Goal: Navigation & Orientation: Understand site structure

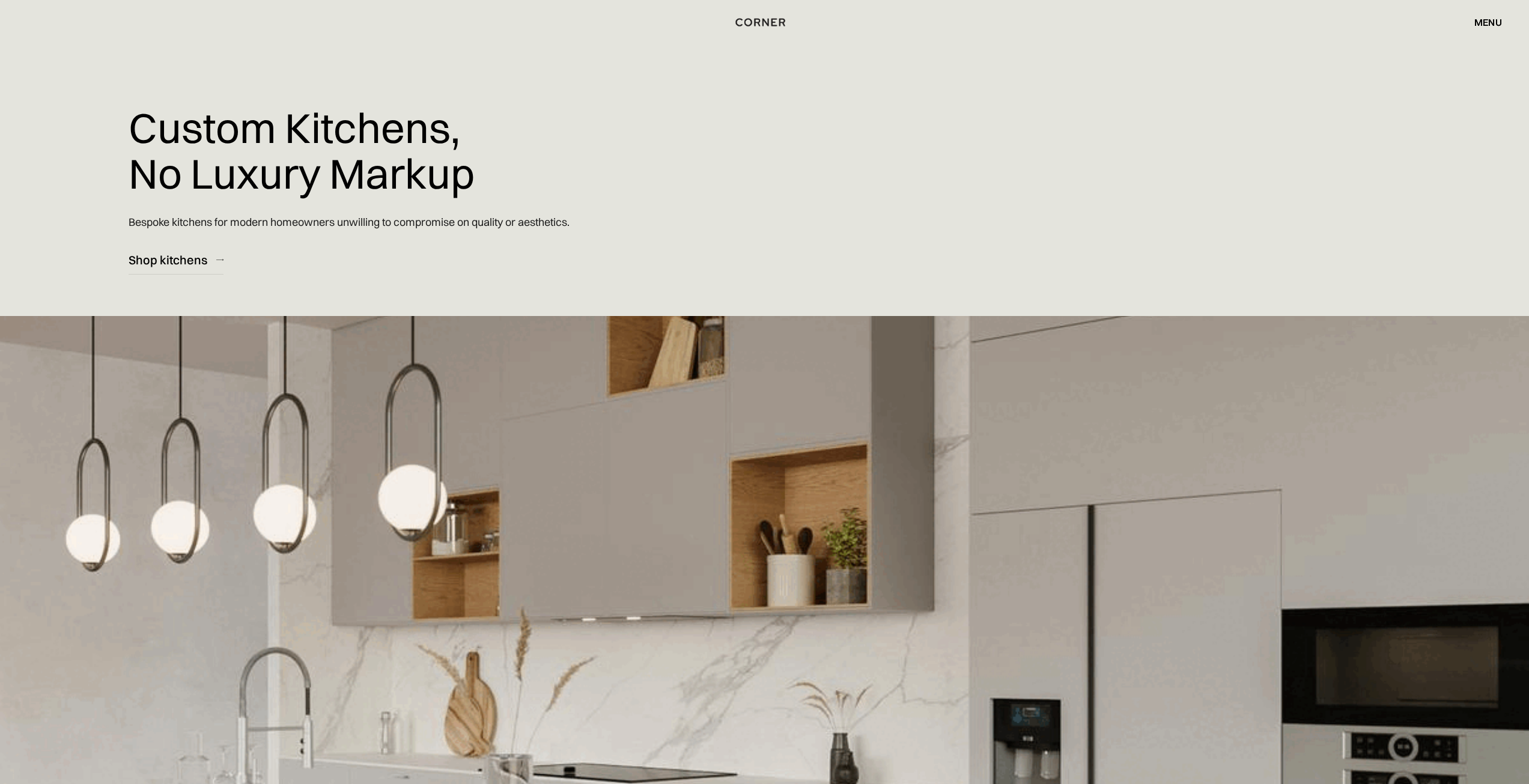
click at [1491, 27] on div "menu" at bounding box center [1488, 22] width 28 height 9
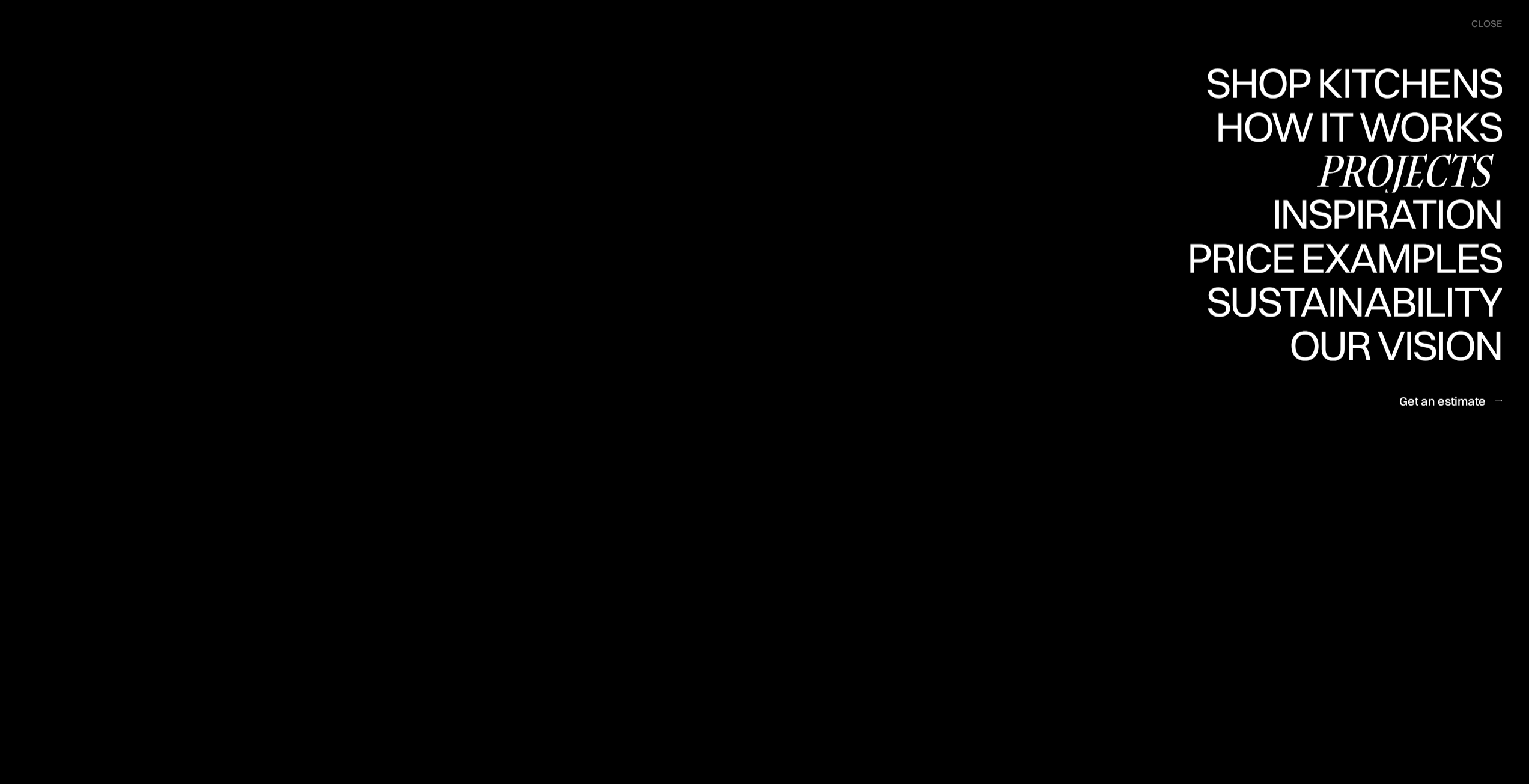
click at [1430, 184] on div "Projects" at bounding box center [1405, 170] width 195 height 42
click at [1239, 121] on div "How it works" at bounding box center [1357, 126] width 289 height 42
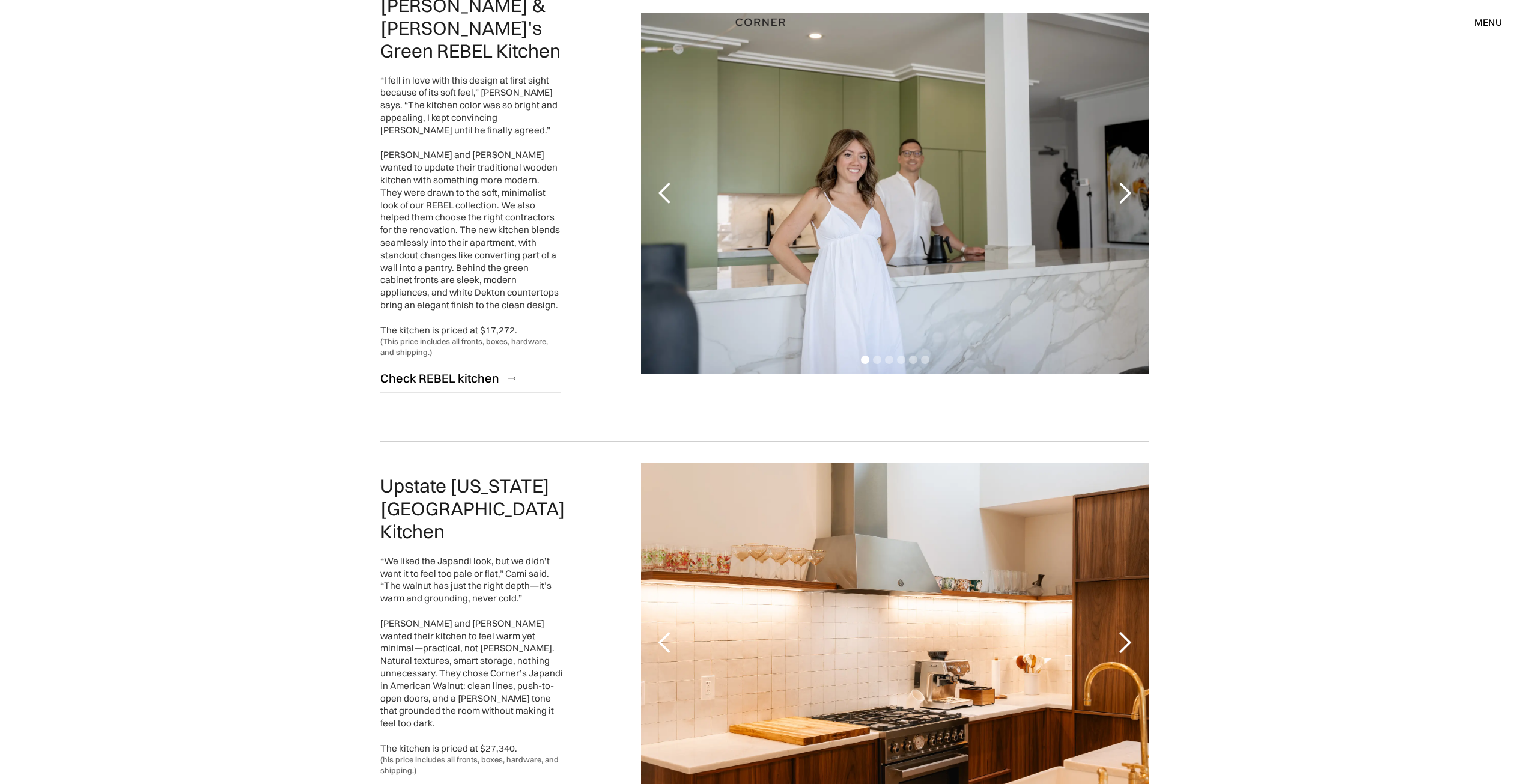
scroll to position [2831, 0]
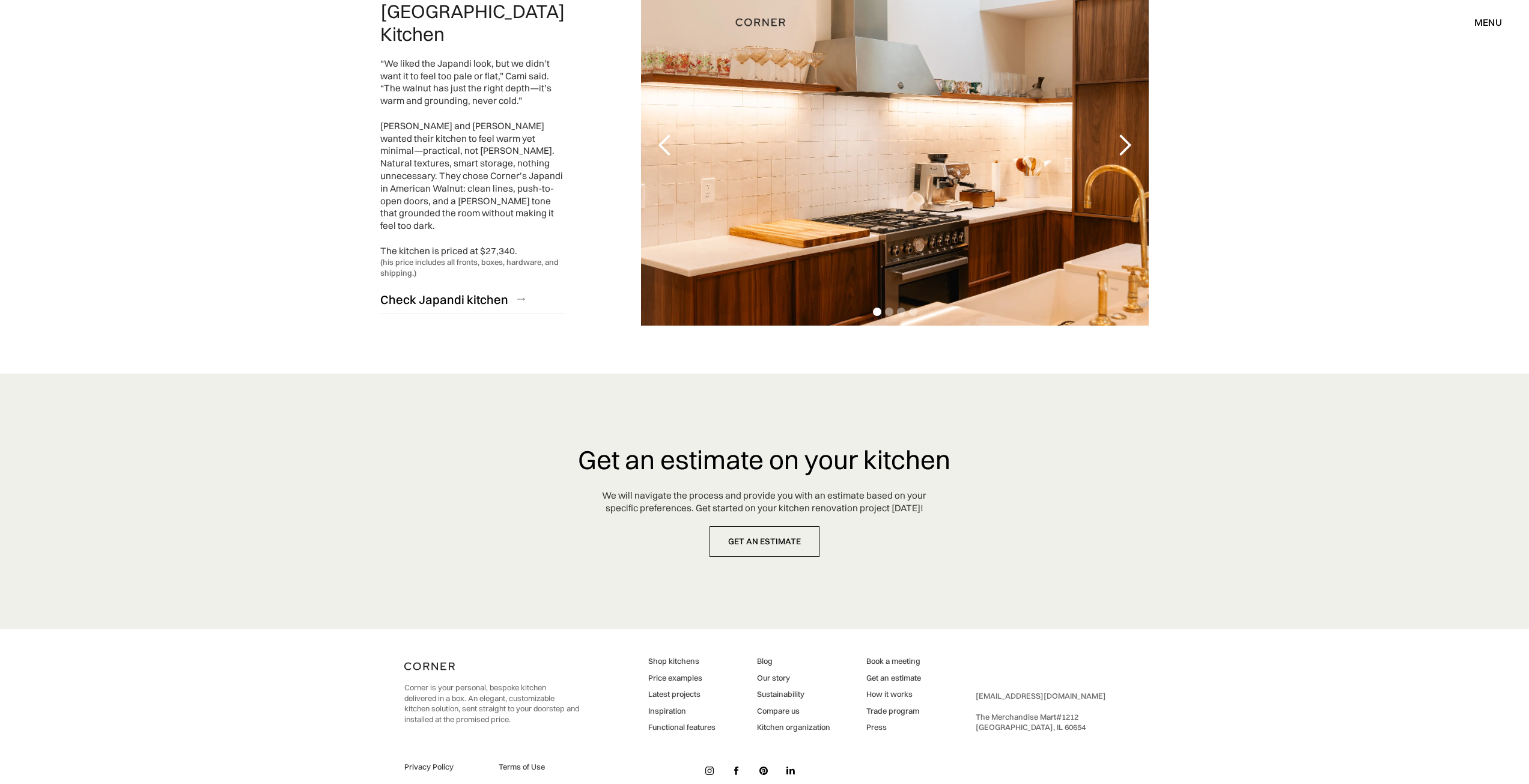
click at [873, 722] on link "Press" at bounding box center [894, 727] width 55 height 11
click at [680, 689] on link "Latest projects" at bounding box center [682, 694] width 67 height 11
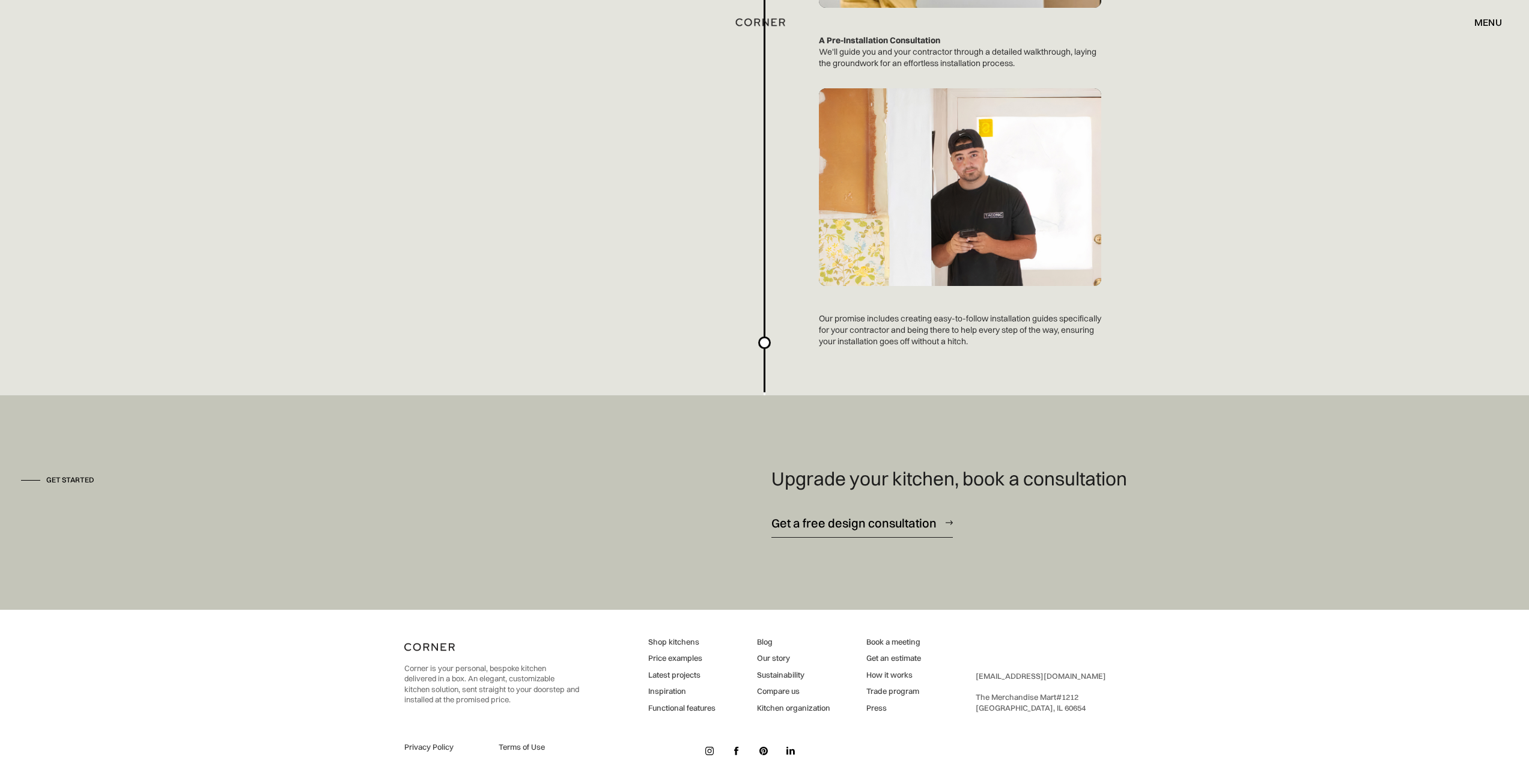
scroll to position [3111, 0]
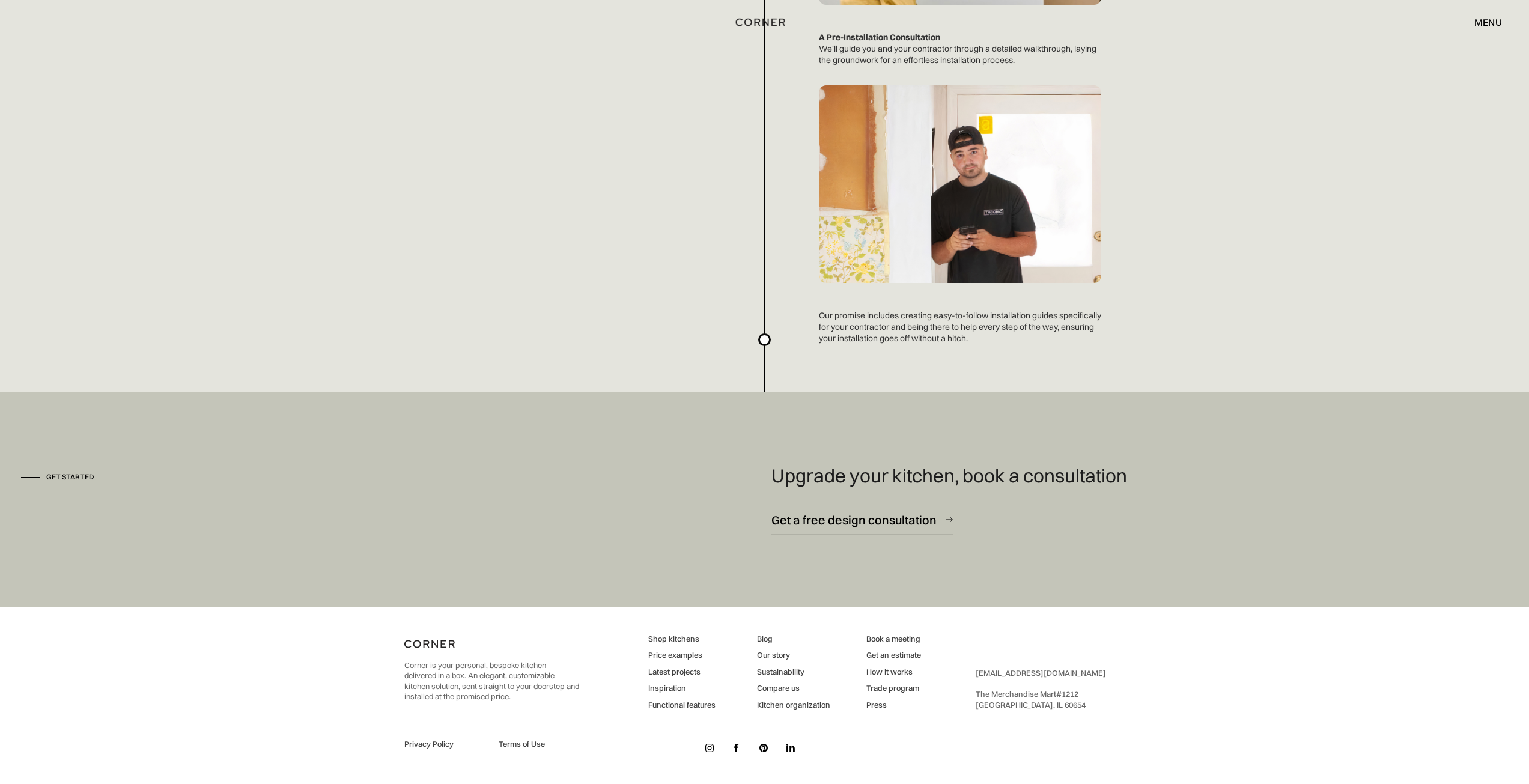
click at [871, 688] on link "Trade program" at bounding box center [894, 688] width 55 height 11
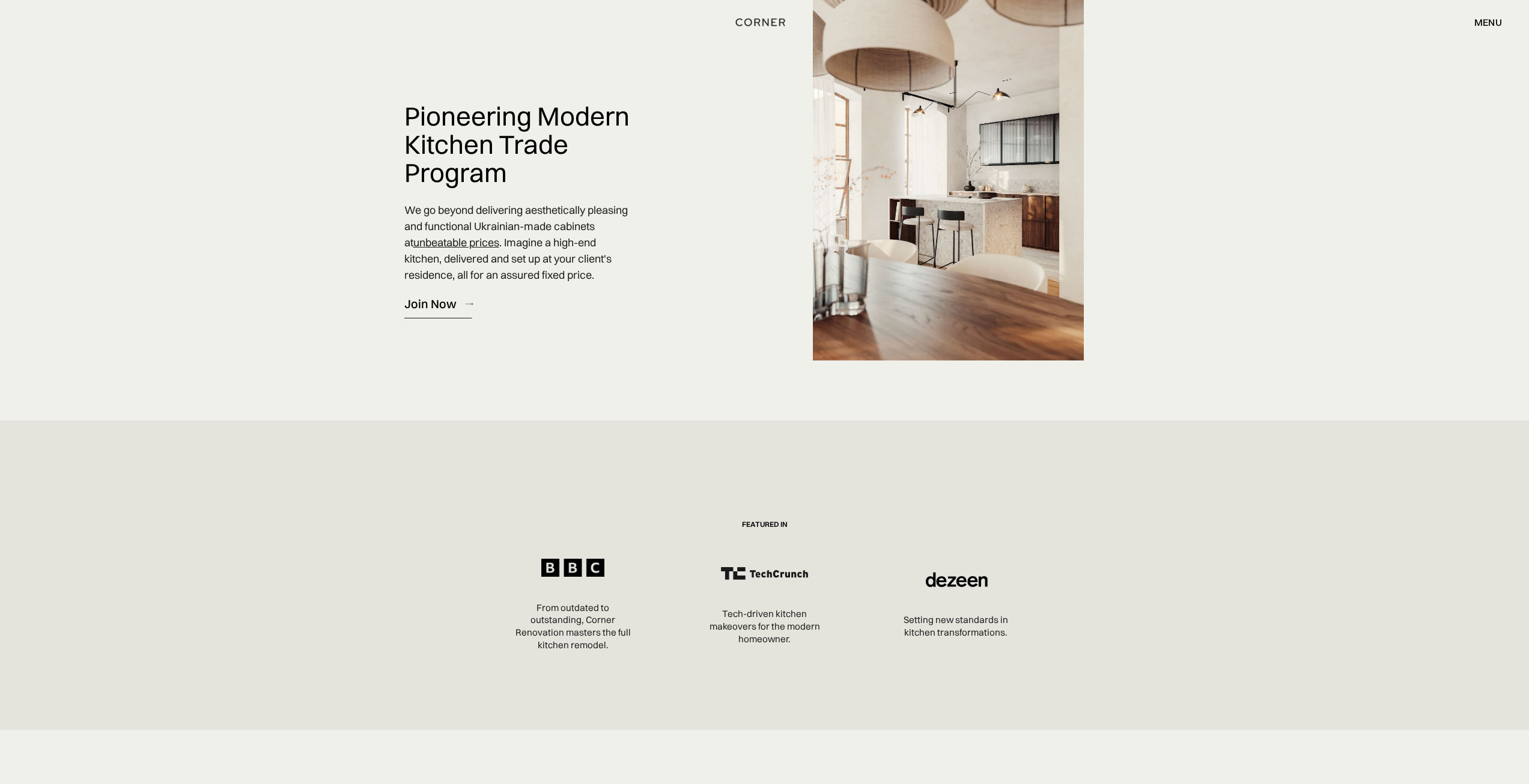
click at [452, 299] on div "Join Now" at bounding box center [430, 303] width 53 height 16
